Goal: Contribute content: Add original content to the website for others to see

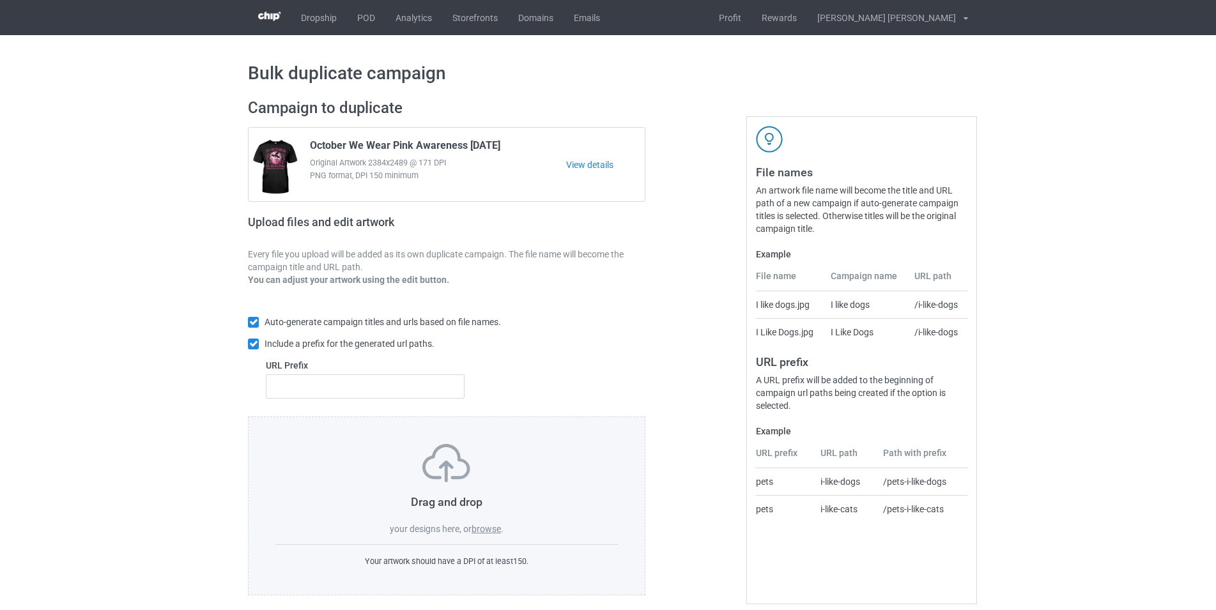
click at [487, 528] on label "browse" at bounding box center [485, 529] width 29 height 10
click at [0, 0] on input "browse" at bounding box center [0, 0] width 0 height 0
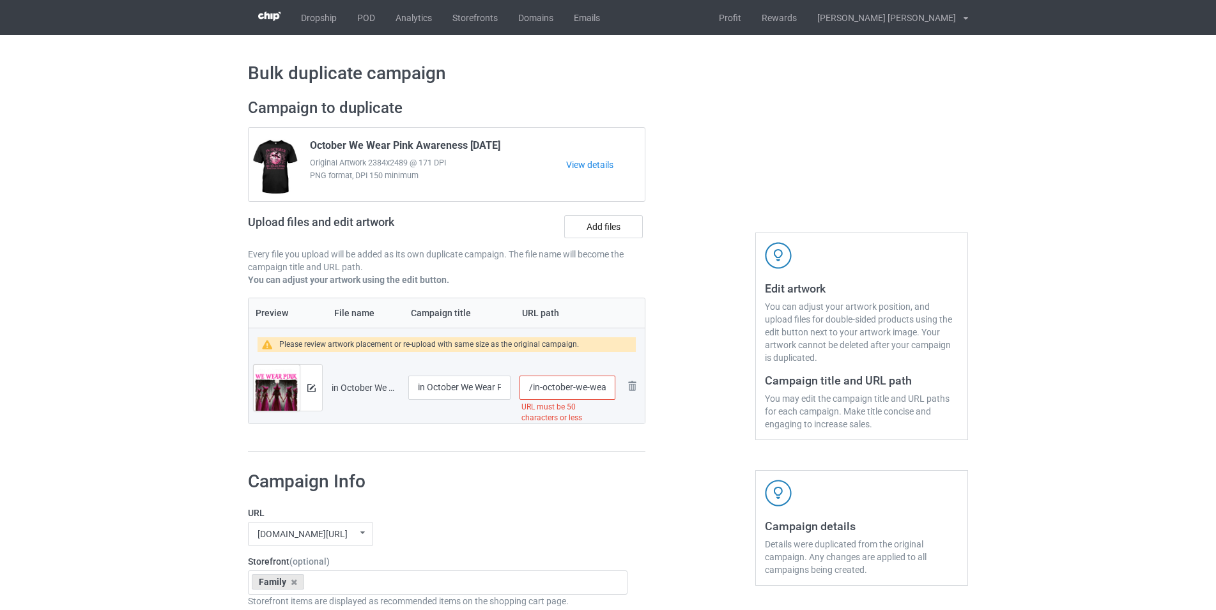
click at [606, 388] on input "/in-october-we-wear-pink-witch-[DATE]-[MEDICAL_DATA]-women-tshirt-copy" at bounding box center [567, 388] width 96 height 24
drag, startPoint x: 594, startPoint y: 385, endPoint x: 713, endPoint y: 387, distance: 118.8
click at [615, 387] on input "/in-october-we-wear-pink-witch-[DATE]-[MEDICAL_DATA]-women-tshirt-copy" at bounding box center [567, 388] width 96 height 24
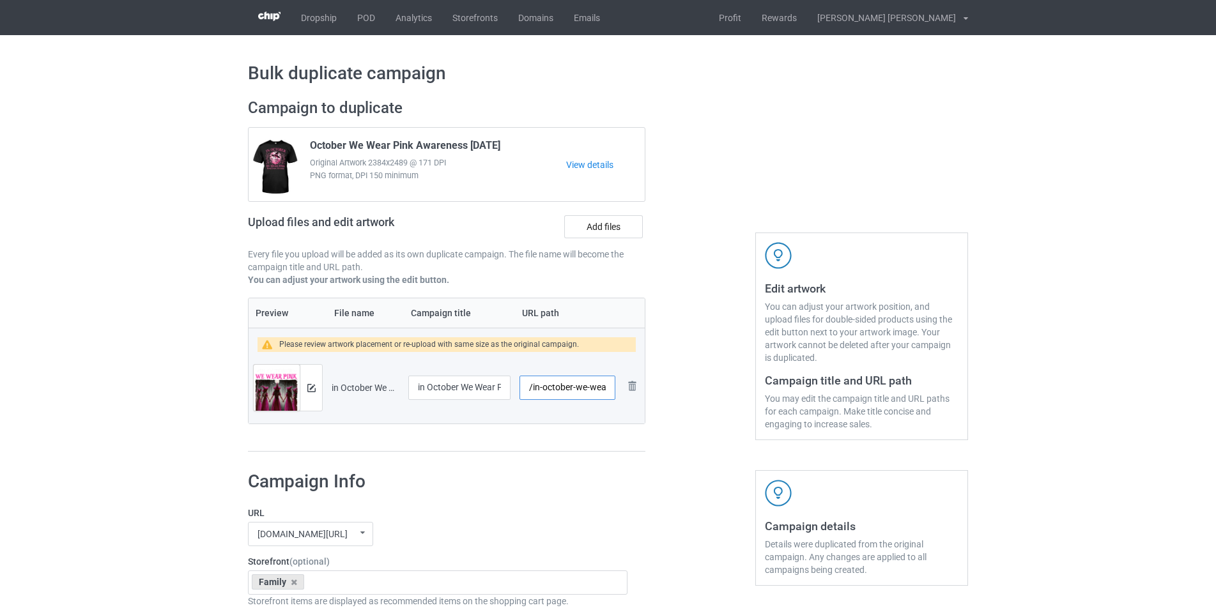
drag, startPoint x: 572, startPoint y: 386, endPoint x: 420, endPoint y: 385, distance: 152.7
click at [519, 385] on input "/in-october-we-wear" at bounding box center [567, 388] width 96 height 24
type input "/in-october-we-wear"
click at [434, 394] on input "in October We Wear Pink Witch [DATE] [MEDICAL_DATA] Women TShirt copy" at bounding box center [459, 388] width 102 height 24
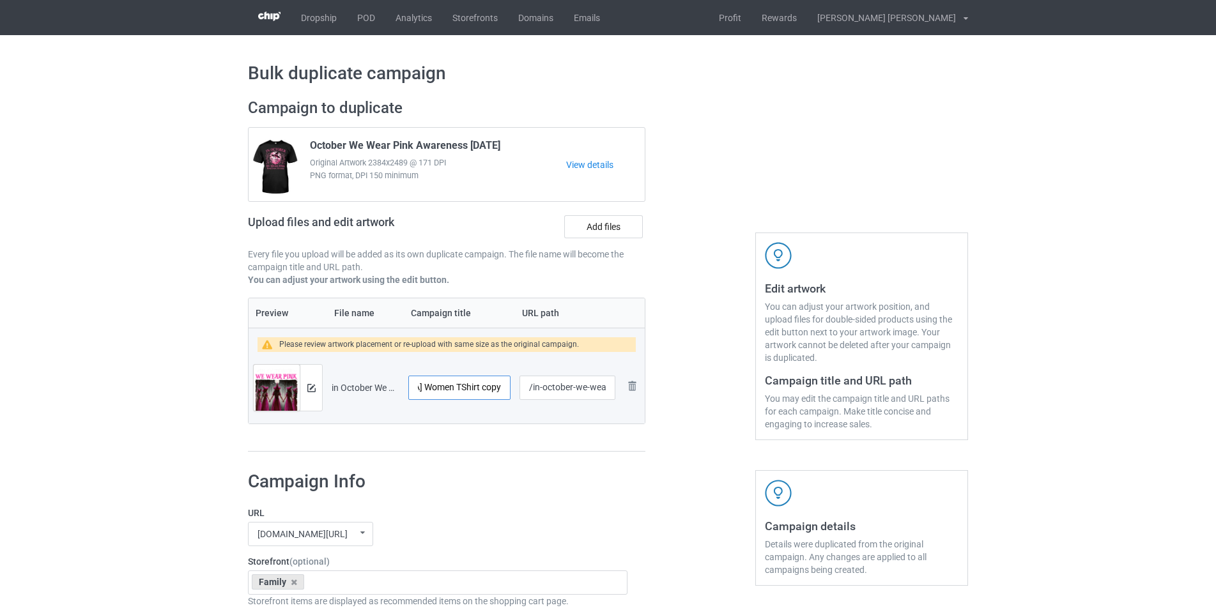
drag, startPoint x: 441, startPoint y: 389, endPoint x: 604, endPoint y: 385, distance: 162.3
click at [510, 385] on input "in October We Wear Pink Witch [DATE] [MEDICAL_DATA] Women TShirt copy" at bounding box center [459, 388] width 102 height 24
click at [450, 383] on input "in October We Wear Pink Witch [DATE] [MEDICAL_DATA] Women TShirt copy" at bounding box center [459, 388] width 102 height 24
drag, startPoint x: 424, startPoint y: 387, endPoint x: 555, endPoint y: 387, distance: 131.0
click at [510, 387] on input "in October We Wear Pink Witch [DATE] [MEDICAL_DATA] Women TShirt copy" at bounding box center [459, 388] width 102 height 24
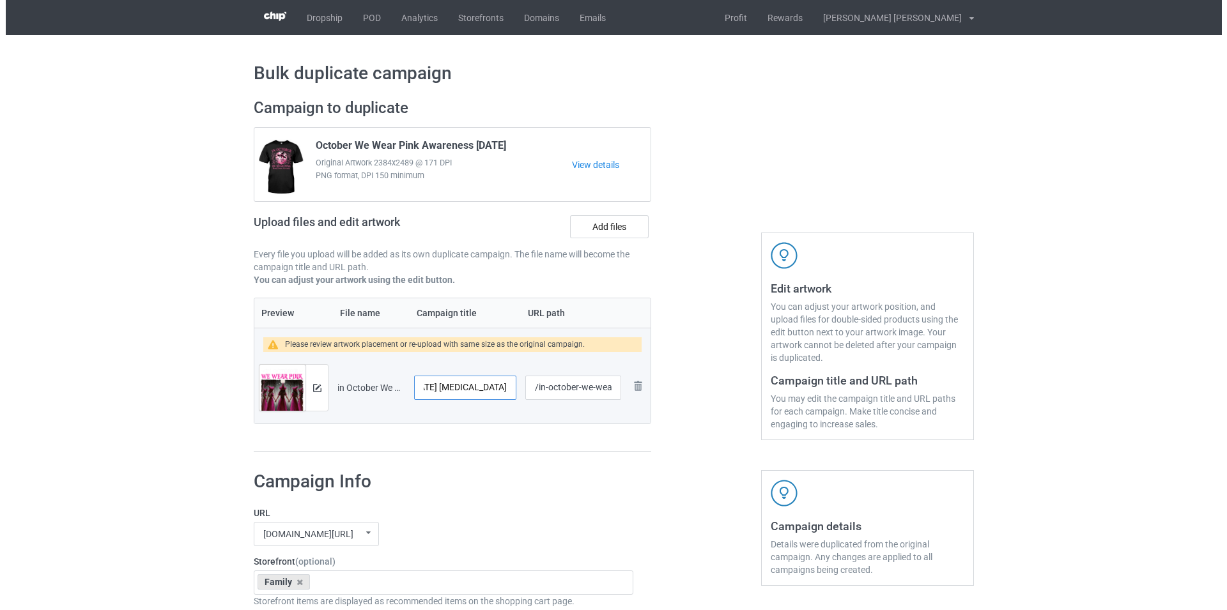
scroll to position [0, 141]
type input "in October We Wear Pink Witch [DATE] [MEDICAL_DATA]"
click at [537, 482] on h1 "Campaign Info" at bounding box center [437, 481] width 379 height 23
click at [316, 388] on div at bounding box center [311, 388] width 22 height 46
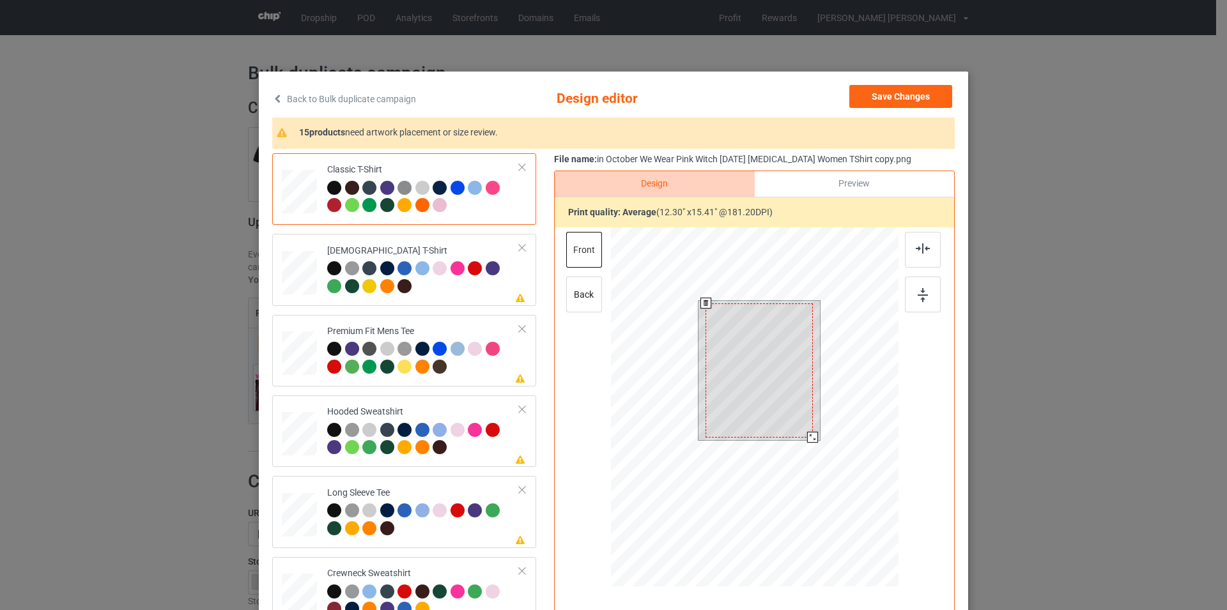
click at [807, 436] on div at bounding box center [812, 437] width 11 height 11
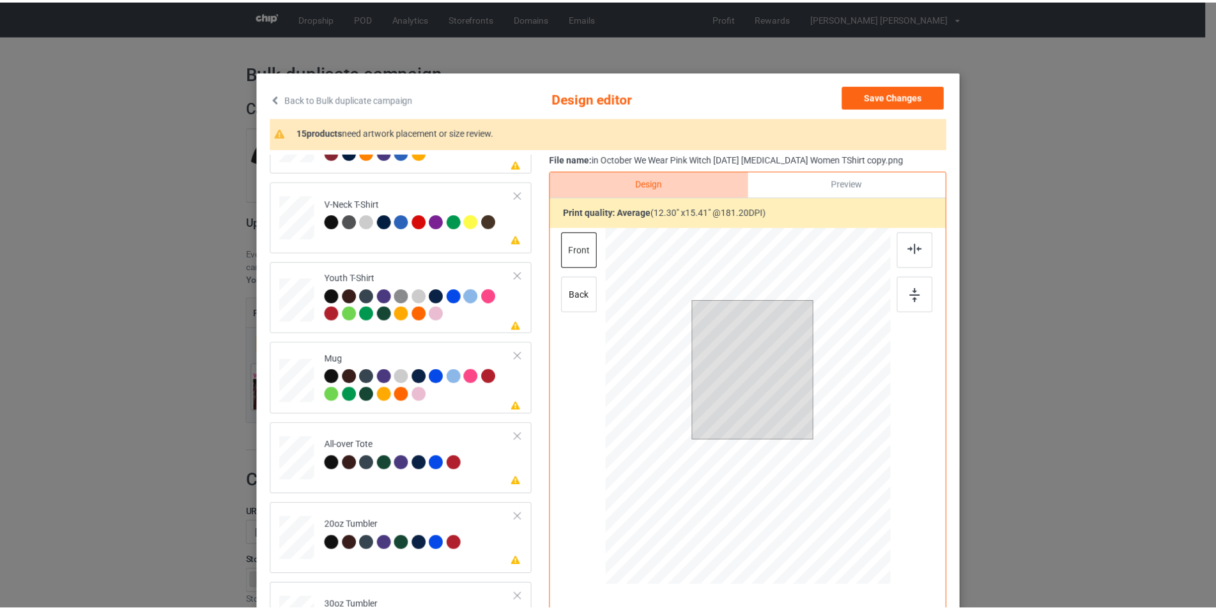
scroll to position [56, 0]
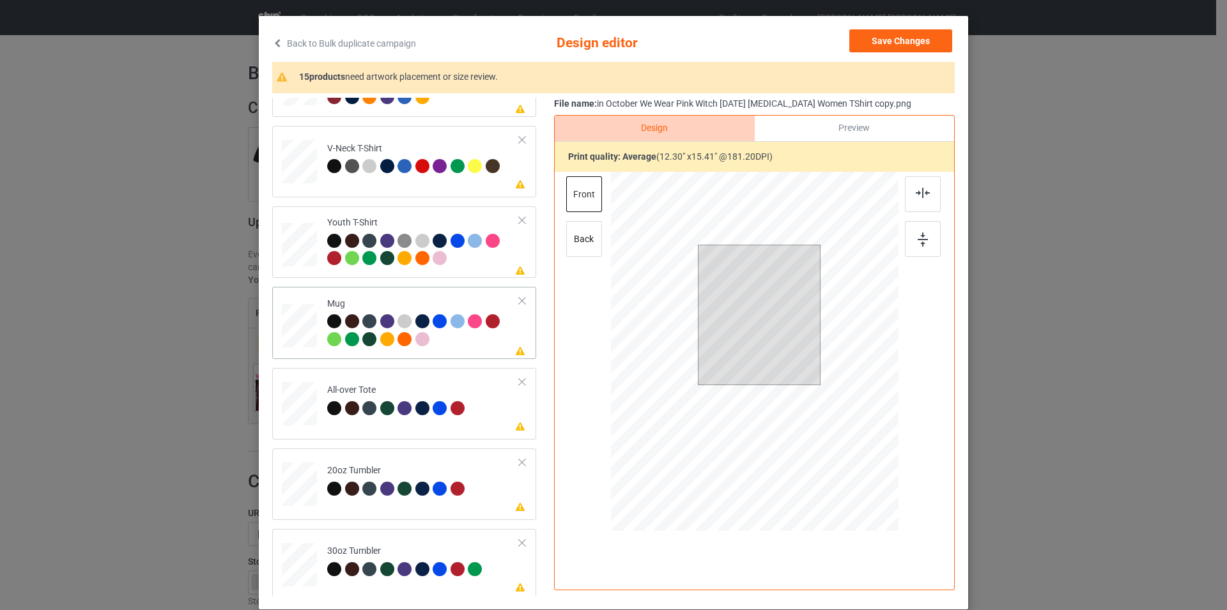
click at [446, 293] on td "Please review artwork placement Mug" at bounding box center [423, 322] width 206 height 61
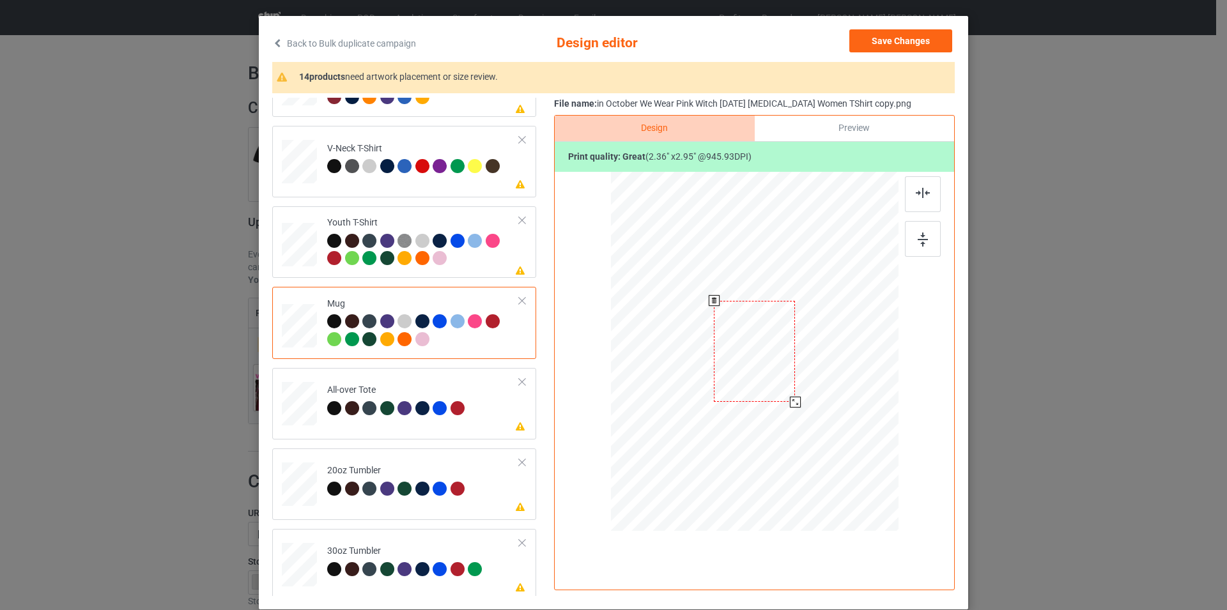
drag, startPoint x: 837, startPoint y: 458, endPoint x: 807, endPoint y: 381, distance: 82.3
click at [807, 381] on div at bounding box center [754, 350] width 287 height 119
drag, startPoint x: 761, startPoint y: 367, endPoint x: 841, endPoint y: 366, distance: 79.2
click at [841, 366] on div at bounding box center [833, 351] width 81 height 102
click at [891, 36] on button "Save Changes" at bounding box center [900, 40] width 103 height 23
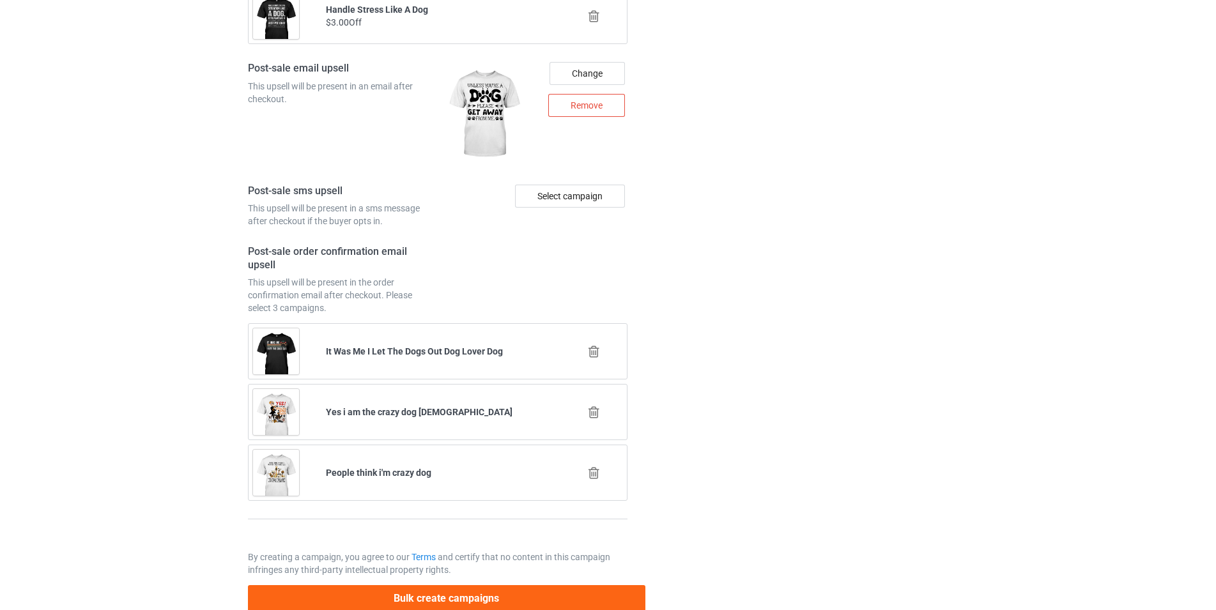
scroll to position [1723, 0]
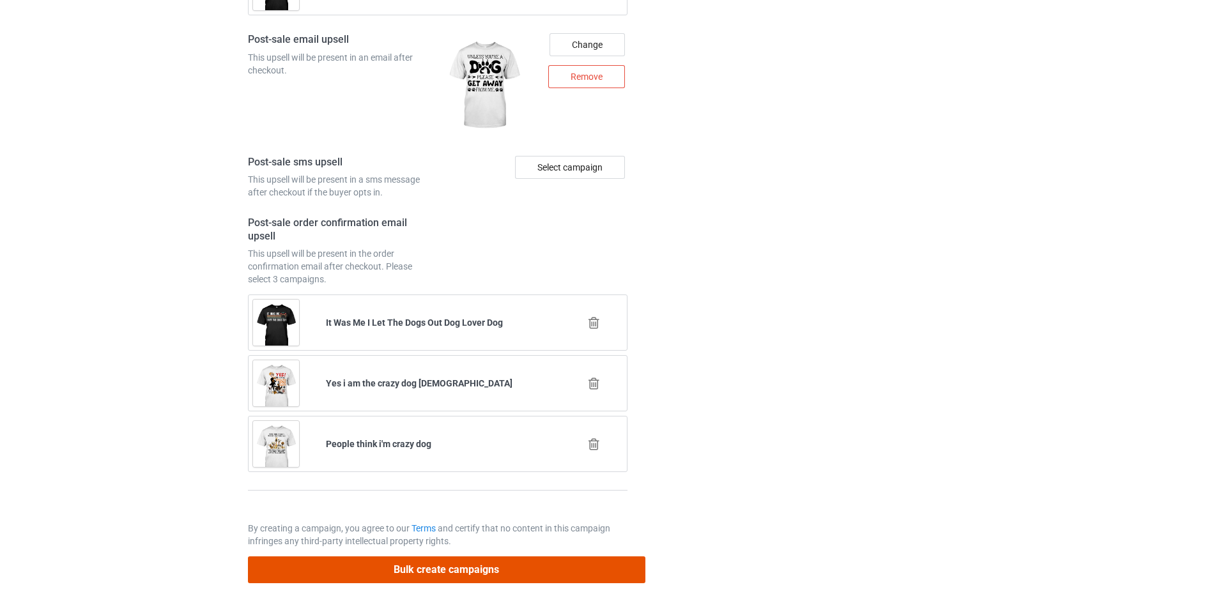
click at [450, 567] on button "Bulk create campaigns" at bounding box center [446, 569] width 397 height 26
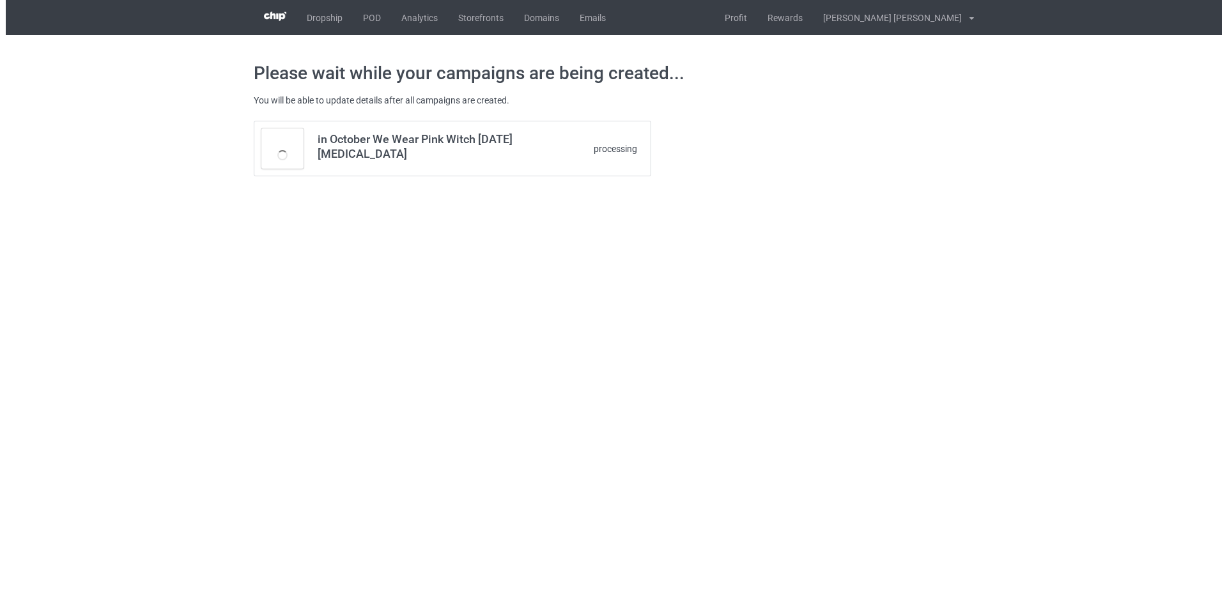
scroll to position [0, 0]
